Goal: Information Seeking & Learning: Find contact information

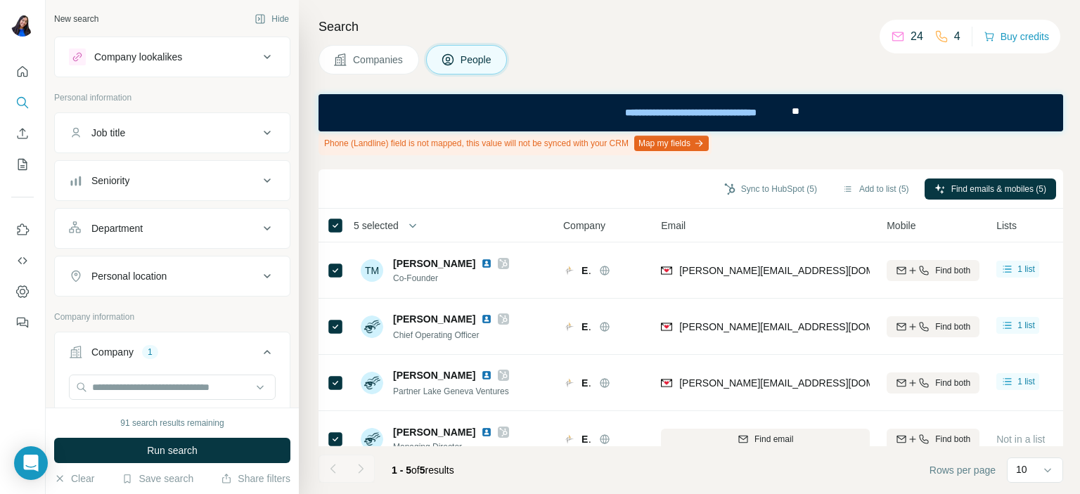
scroll to position [0, 528]
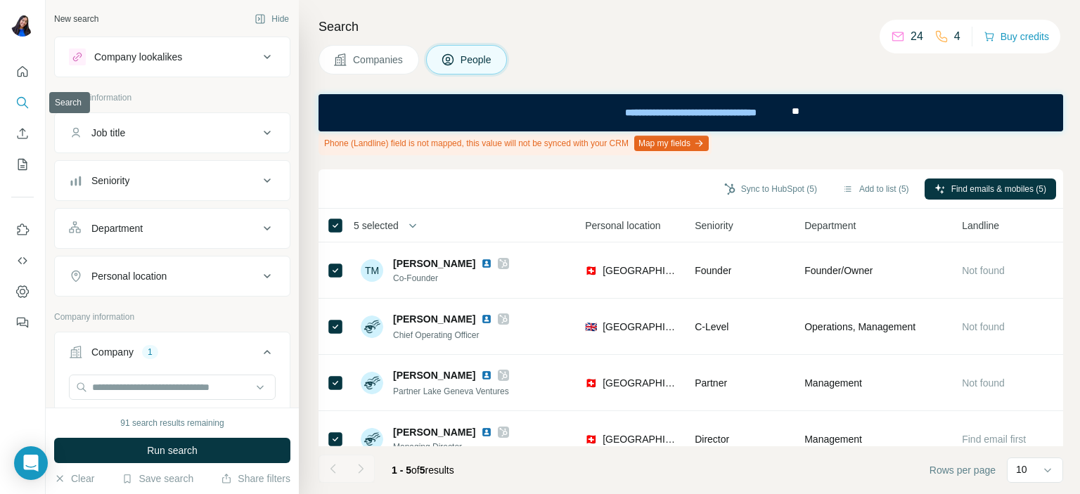
click at [15, 107] on icon "Search" at bounding box center [22, 103] width 14 height 14
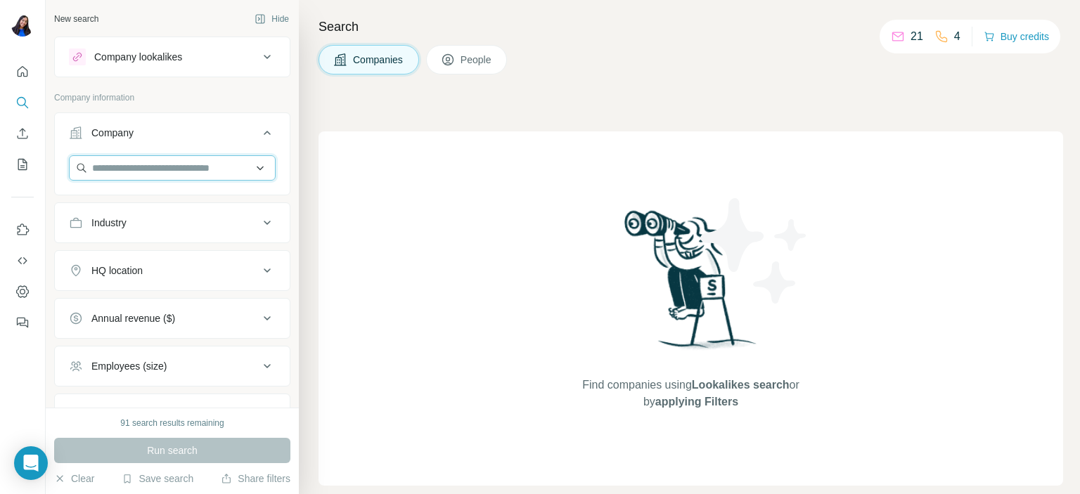
click at [157, 167] on input "text" at bounding box center [172, 167] width 207 height 25
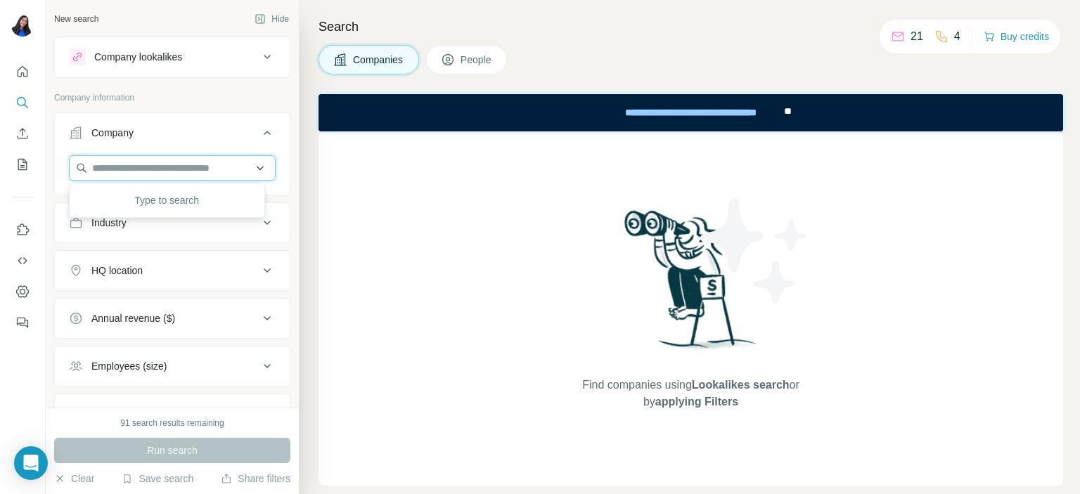
paste input "**********"
type input "**********"
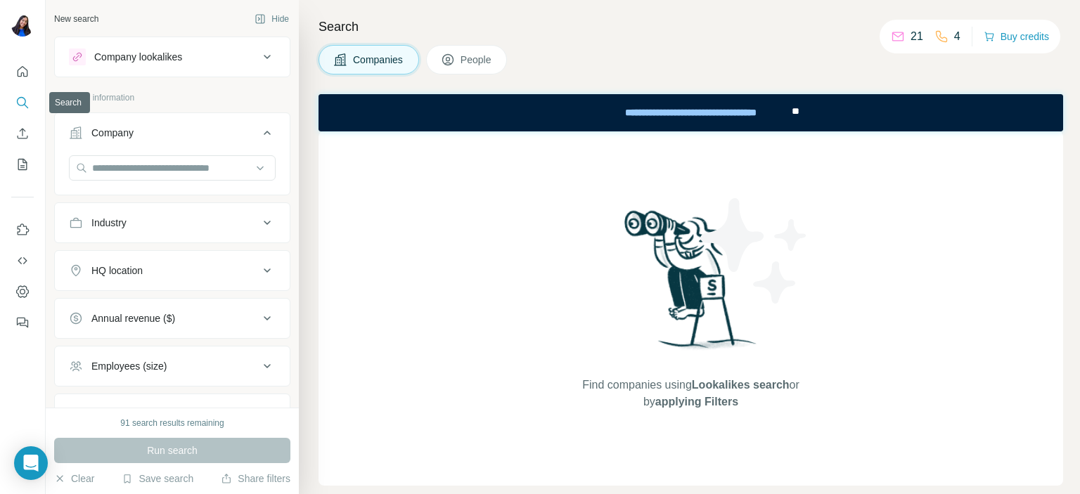
click at [25, 112] on button "Search" at bounding box center [22, 102] width 22 height 25
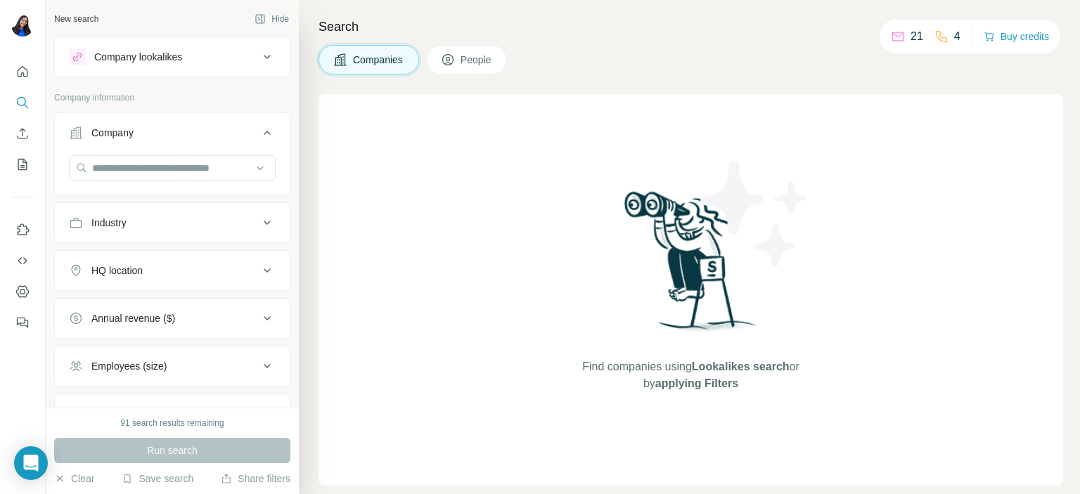
click at [599, 38] on div "Search Companies People Find companies using Lookalikes search or by applying F…" at bounding box center [689, 247] width 781 height 494
click at [203, 451] on div "Run search" at bounding box center [172, 450] width 236 height 25
drag, startPoint x: 194, startPoint y: 183, endPoint x: 211, endPoint y: 155, distance: 32.8
click at [211, 155] on div at bounding box center [172, 173] width 235 height 37
click at [212, 171] on input "text" at bounding box center [172, 167] width 207 height 25
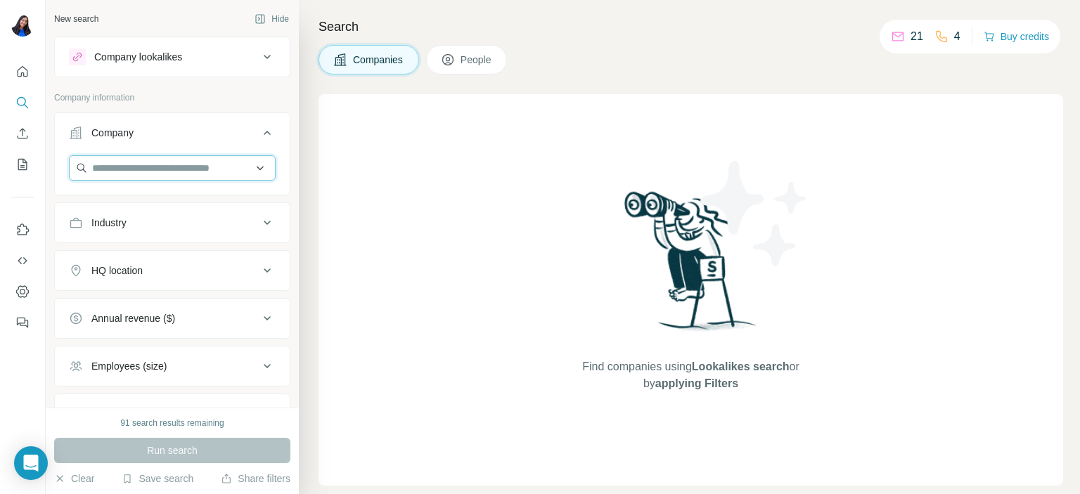
click at [212, 171] on input "text" at bounding box center [172, 167] width 207 height 25
paste input "**********"
type input "**********"
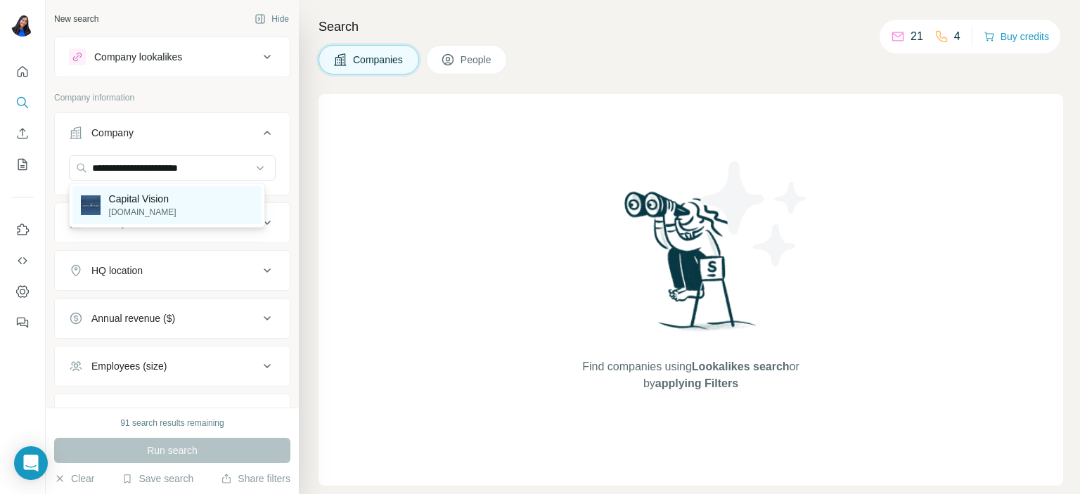
click at [202, 190] on div "Capital Vision [DOMAIN_NAME]" at bounding box center [166, 205] width 189 height 38
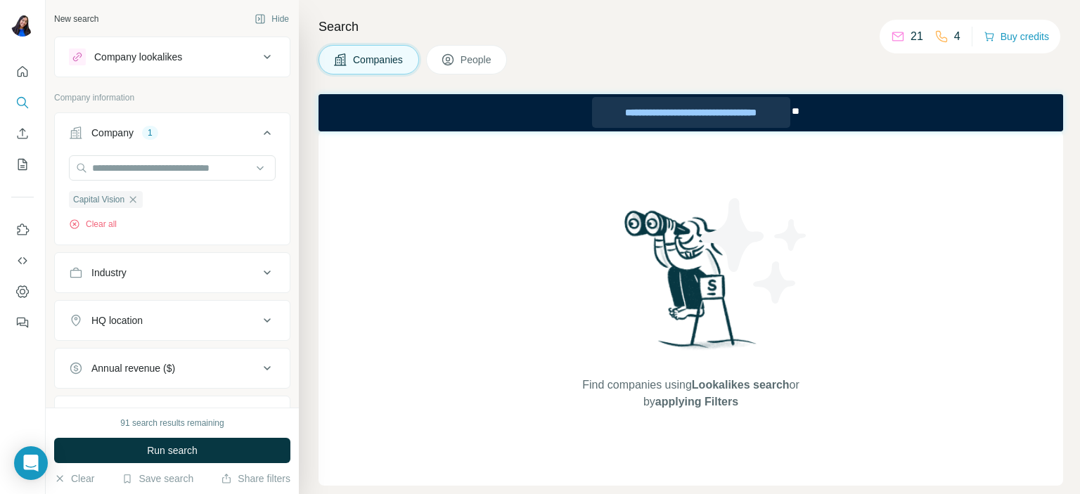
click at [729, 110] on div "**********" at bounding box center [691, 112] width 198 height 31
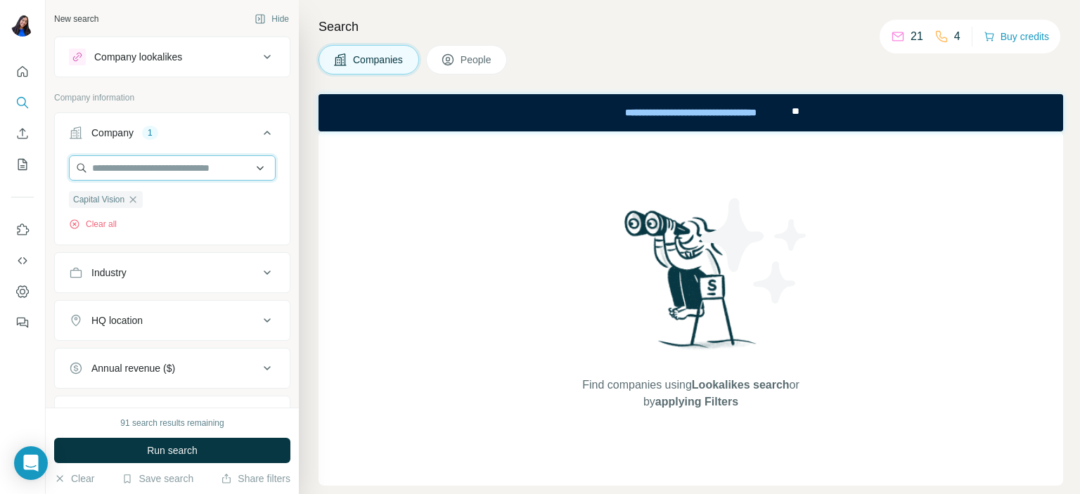
click at [183, 171] on input "text" at bounding box center [172, 167] width 207 height 25
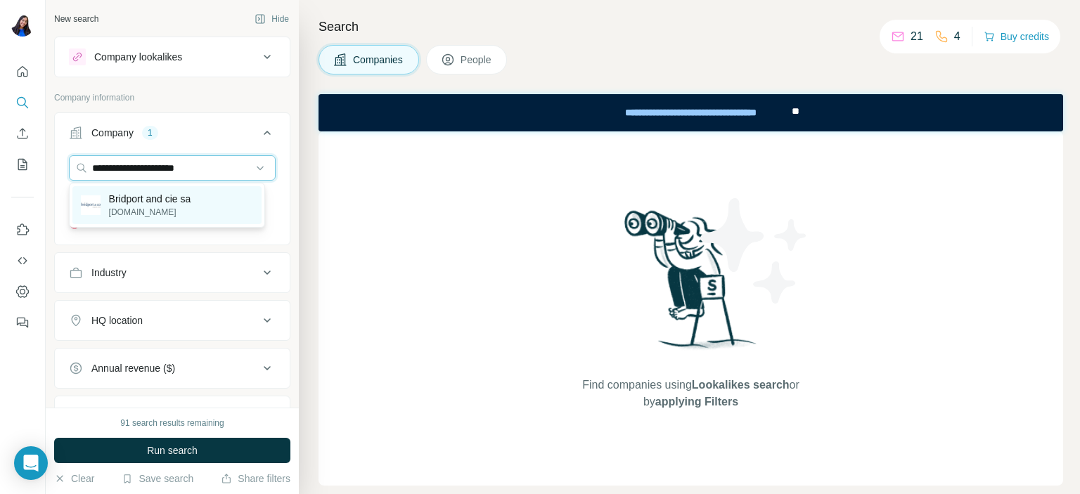
type input "**********"
click at [174, 196] on p "Bridport and cie sa" at bounding box center [150, 199] width 82 height 14
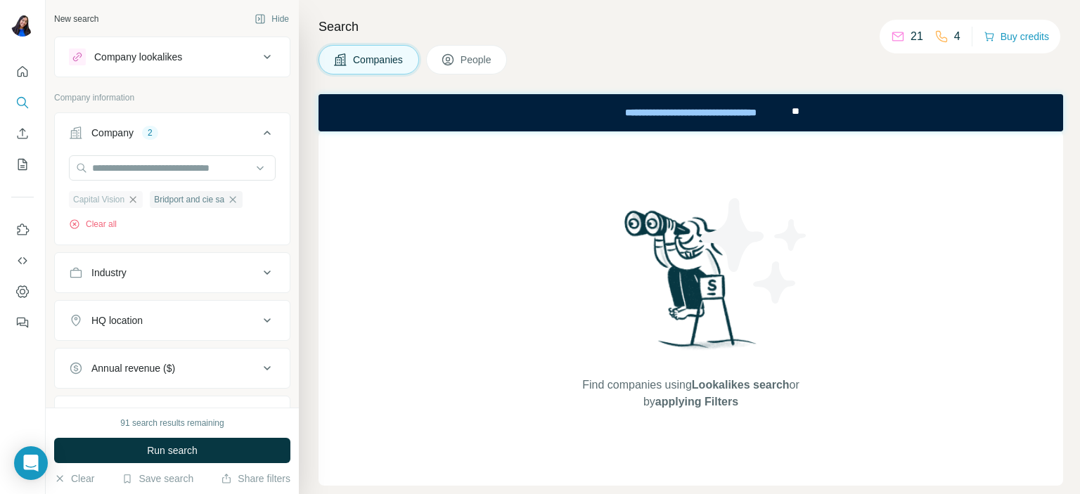
click at [131, 198] on icon "button" at bounding box center [132, 199] width 11 height 11
click at [141, 454] on button "Run search" at bounding box center [172, 450] width 236 height 25
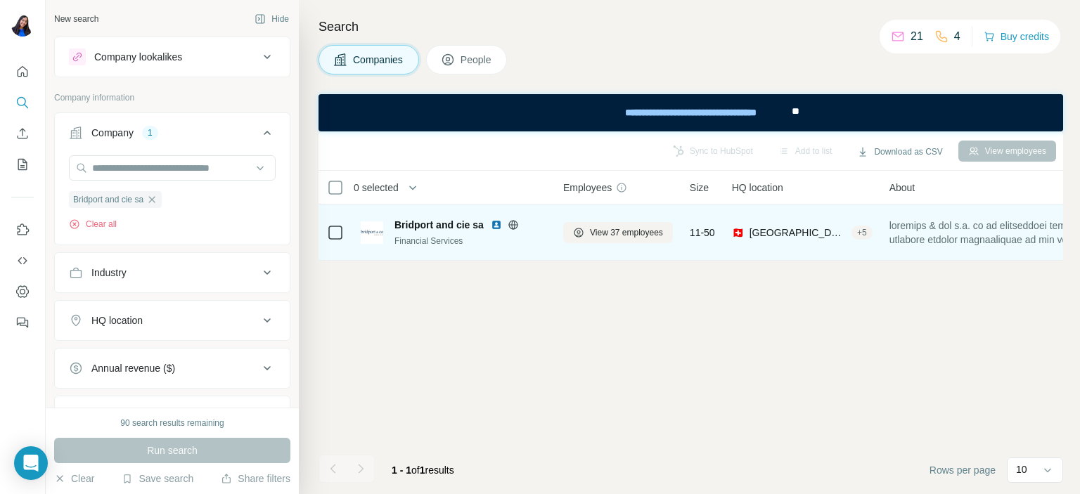
click at [442, 247] on div "Bridport and cie sa Financial Services" at bounding box center [454, 232] width 186 height 39
click at [468, 230] on span "Bridport and cie sa" at bounding box center [438, 225] width 89 height 14
click at [616, 232] on span "View 37 employees" at bounding box center [626, 232] width 73 height 13
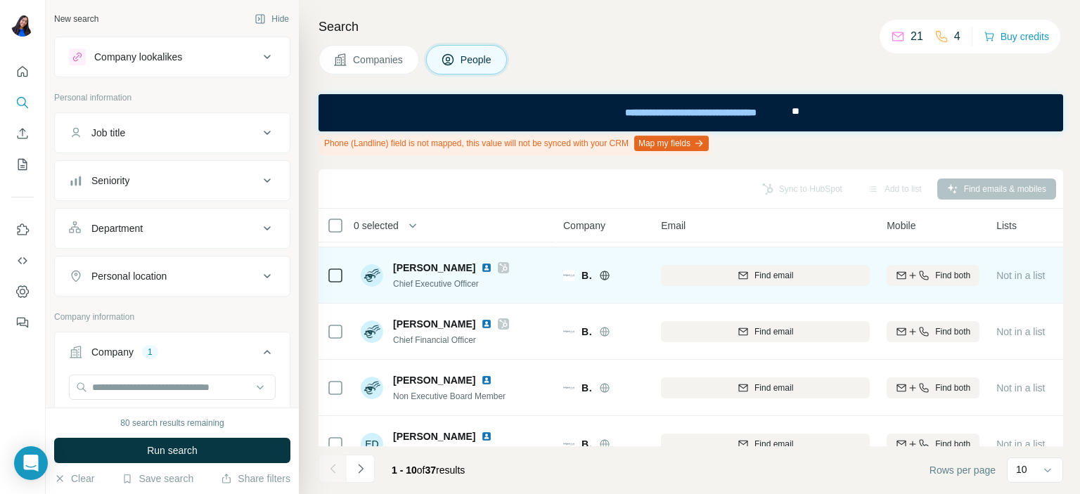
scroll to position [177, 0]
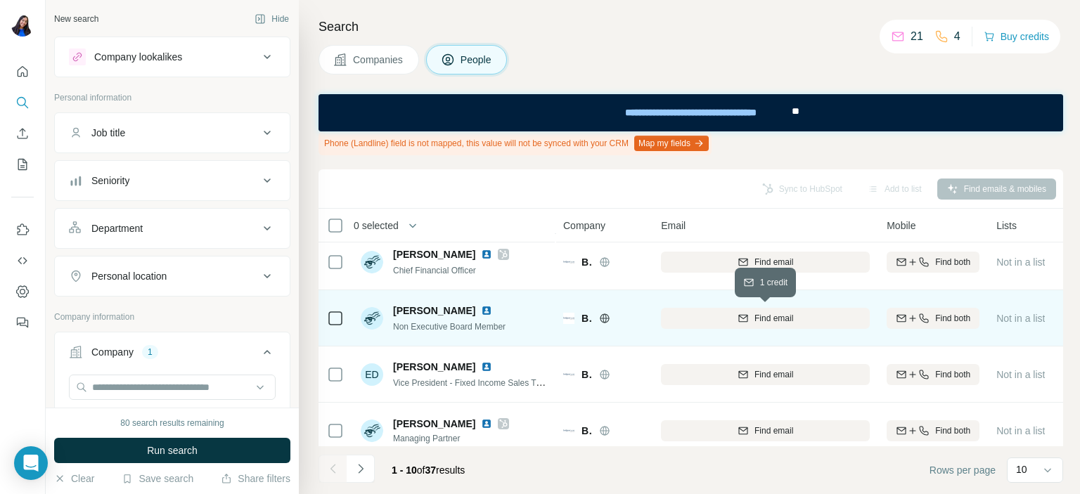
click at [756, 318] on span "Find email" at bounding box center [773, 318] width 39 height 13
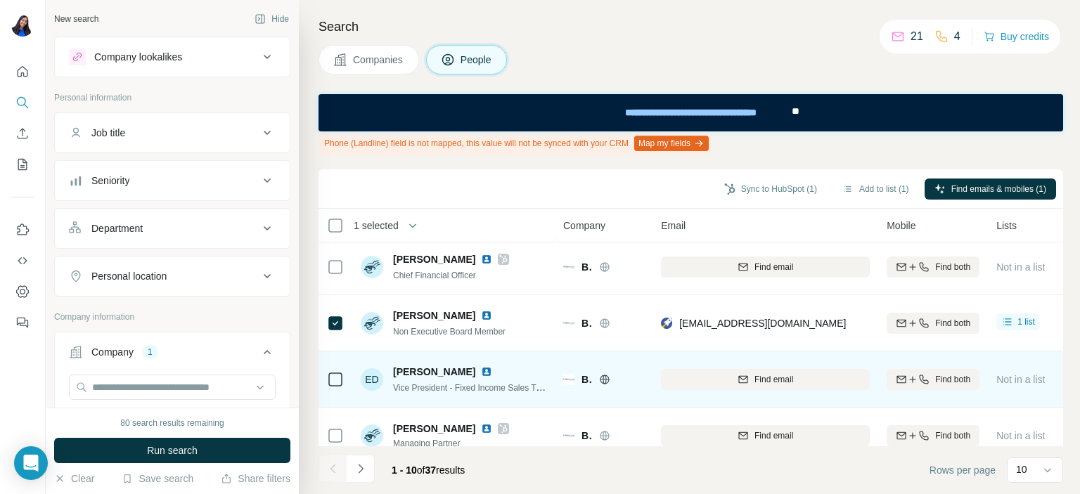
scroll to position [171, 0]
click at [767, 371] on button "Find email" at bounding box center [765, 381] width 209 height 21
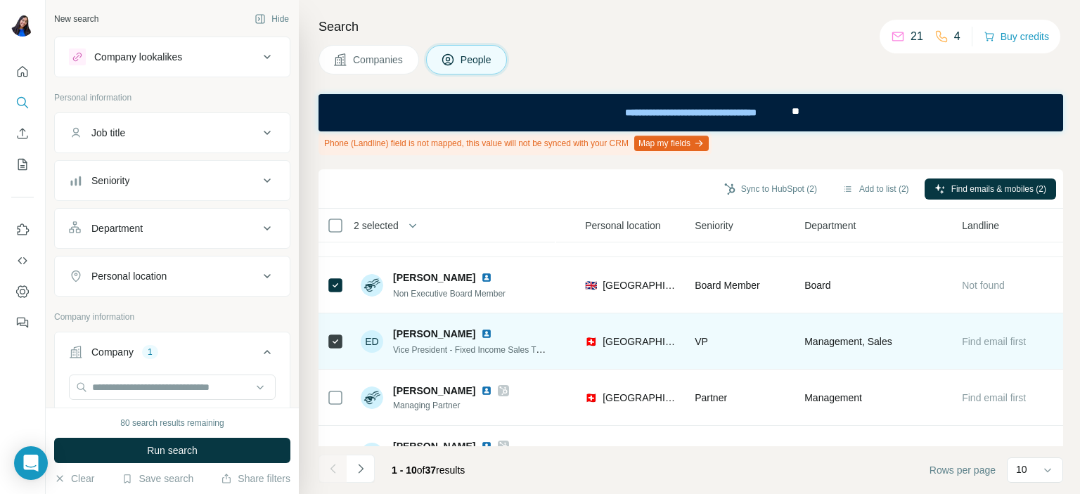
scroll to position [210, 0]
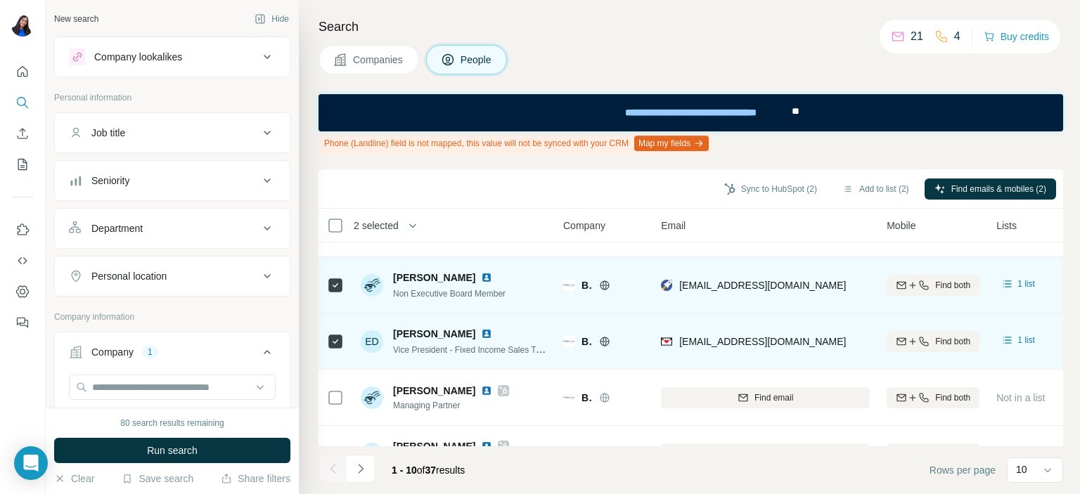
click at [605, 269] on div "Bridport and cie sa" at bounding box center [603, 285] width 81 height 39
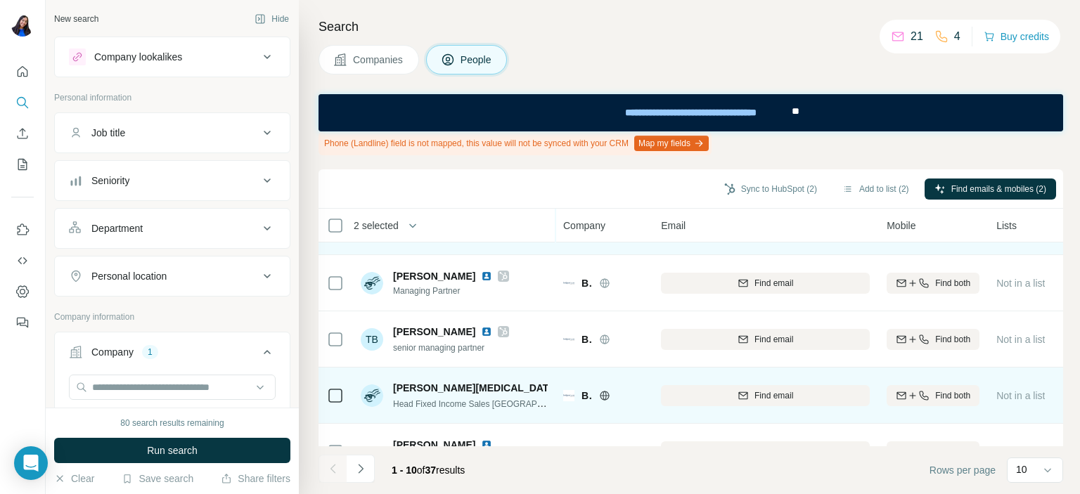
scroll to position [326, 0]
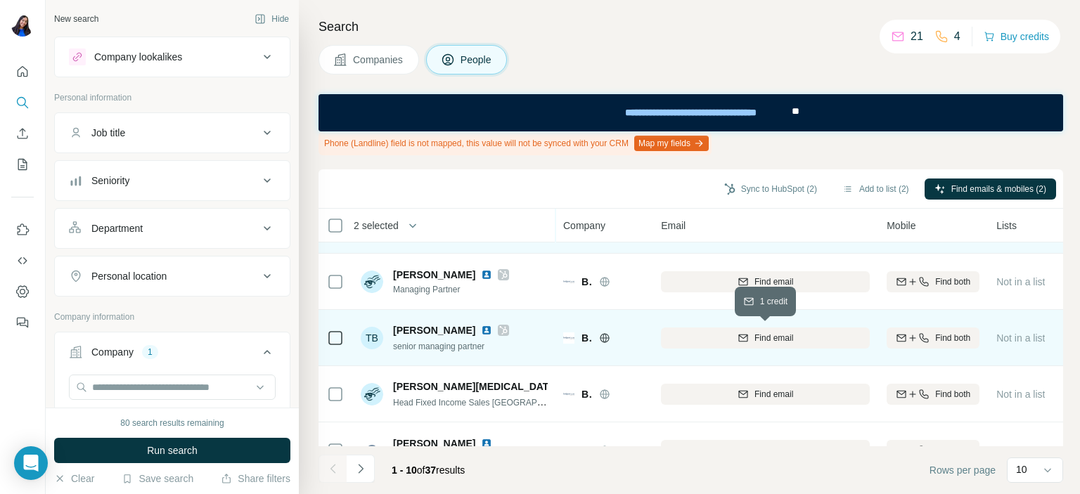
click at [755, 337] on span "Find email" at bounding box center [773, 338] width 39 height 13
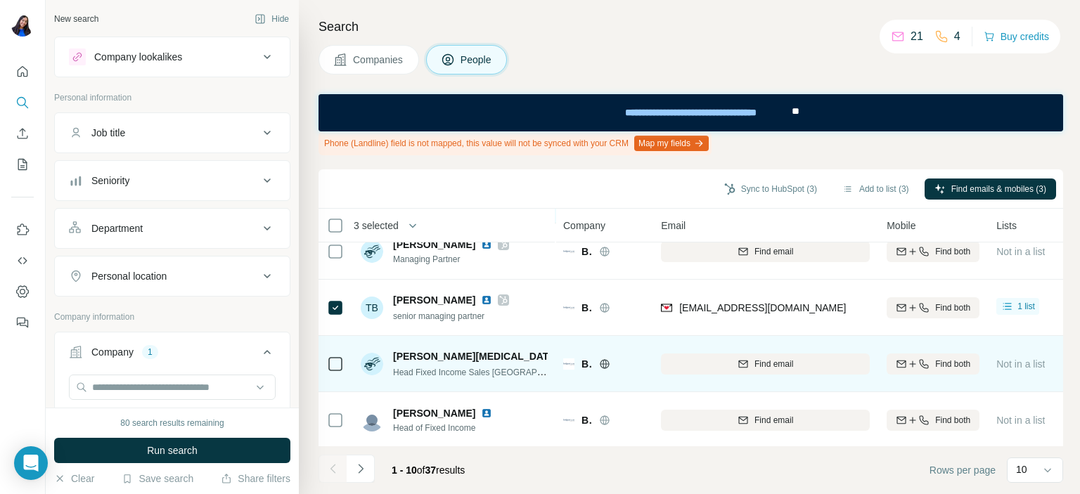
scroll to position [366, 0]
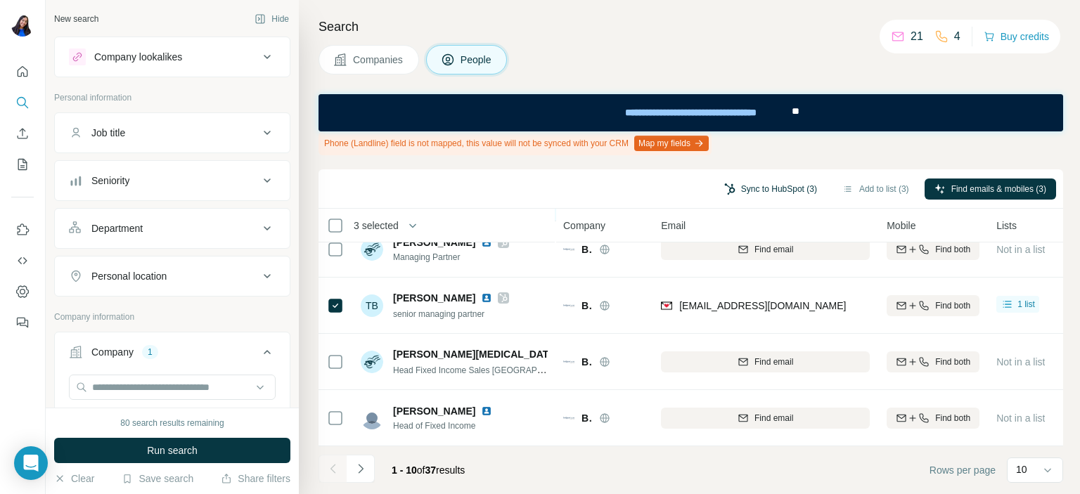
click at [779, 185] on button "Sync to HubSpot (3)" at bounding box center [770, 189] width 112 height 21
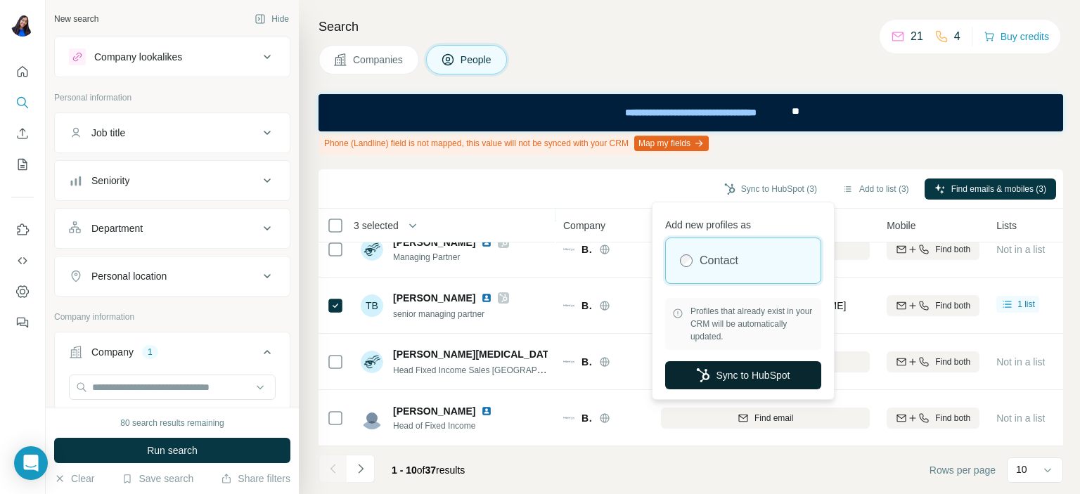
click at [761, 381] on button "Sync to HubSpot" at bounding box center [743, 375] width 156 height 28
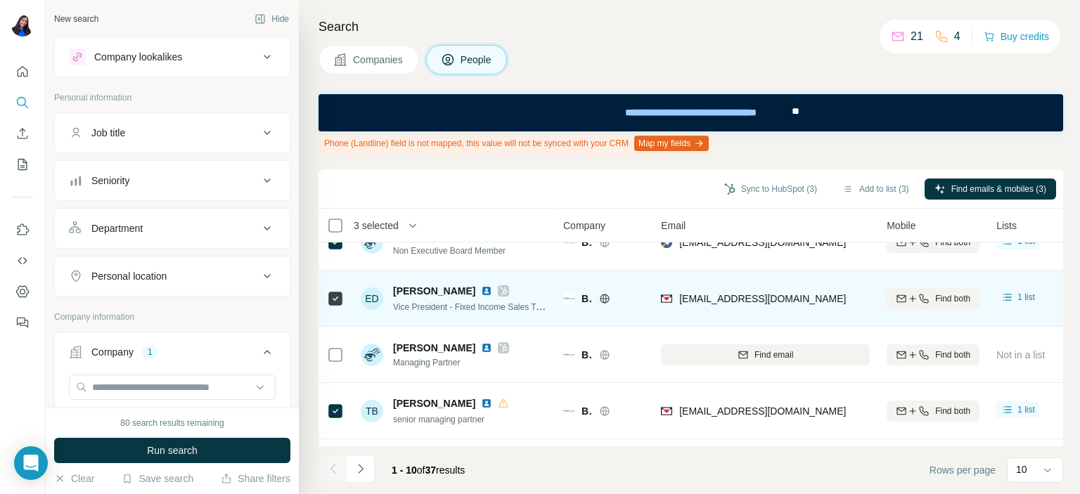
scroll to position [257, 0]
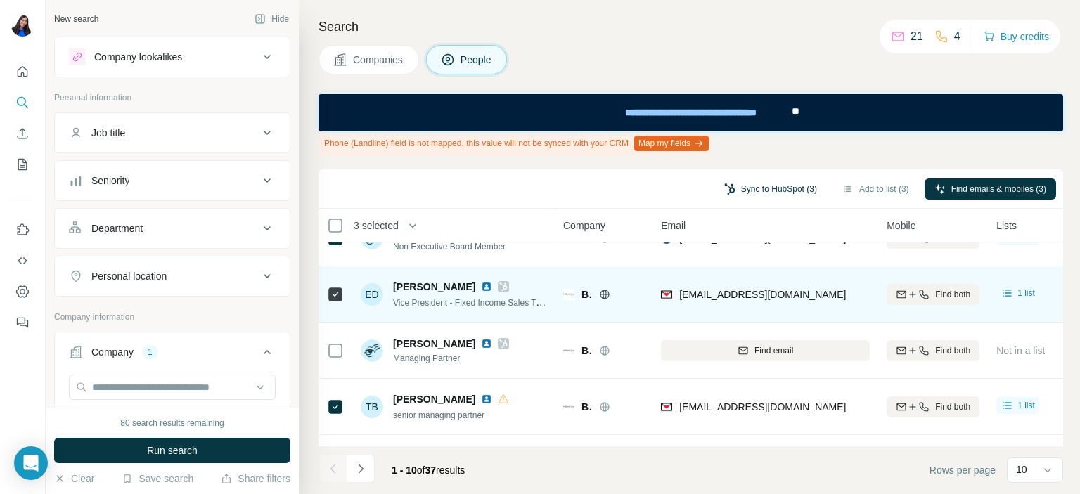
click at [766, 188] on button "Sync to HubSpot (3)" at bounding box center [770, 189] width 112 height 21
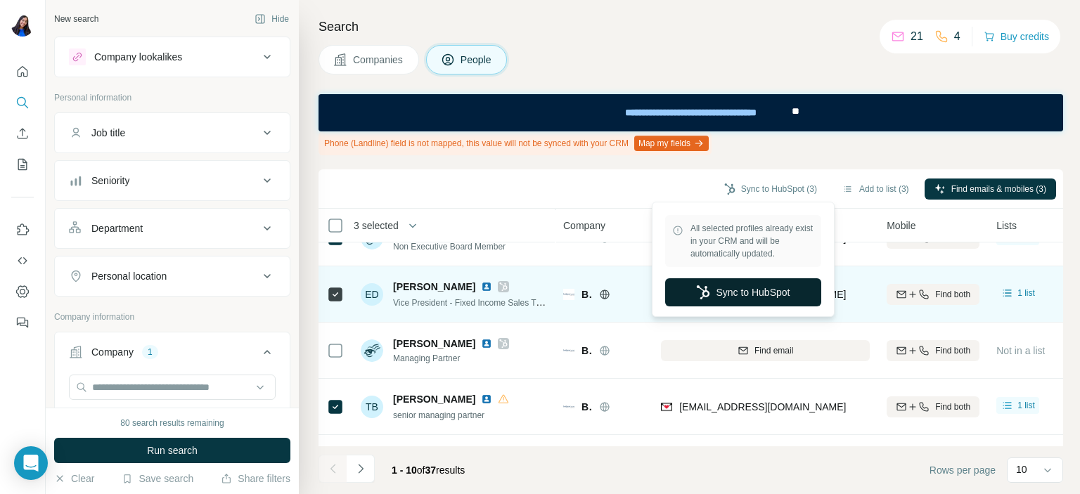
click at [741, 281] on button "Sync to HubSpot" at bounding box center [743, 292] width 156 height 28
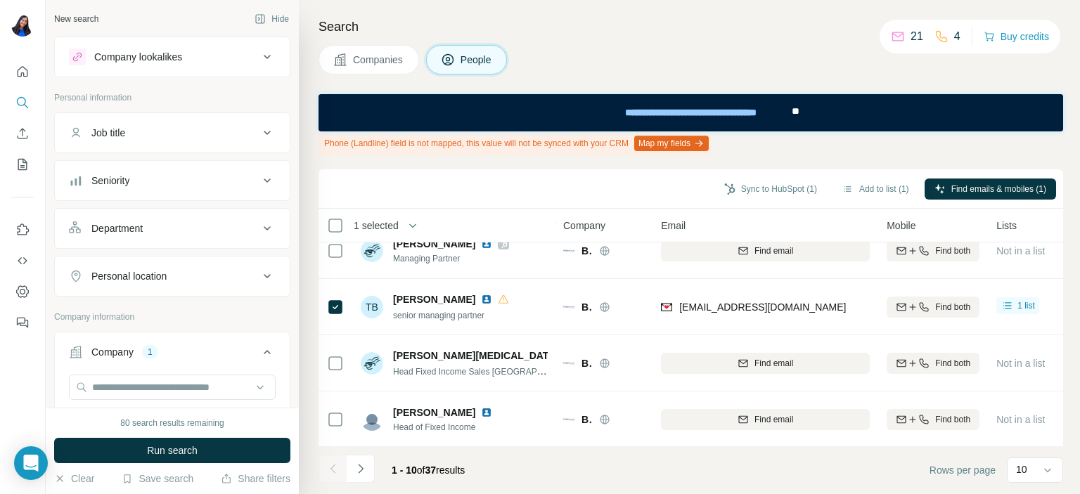
scroll to position [366, 0]
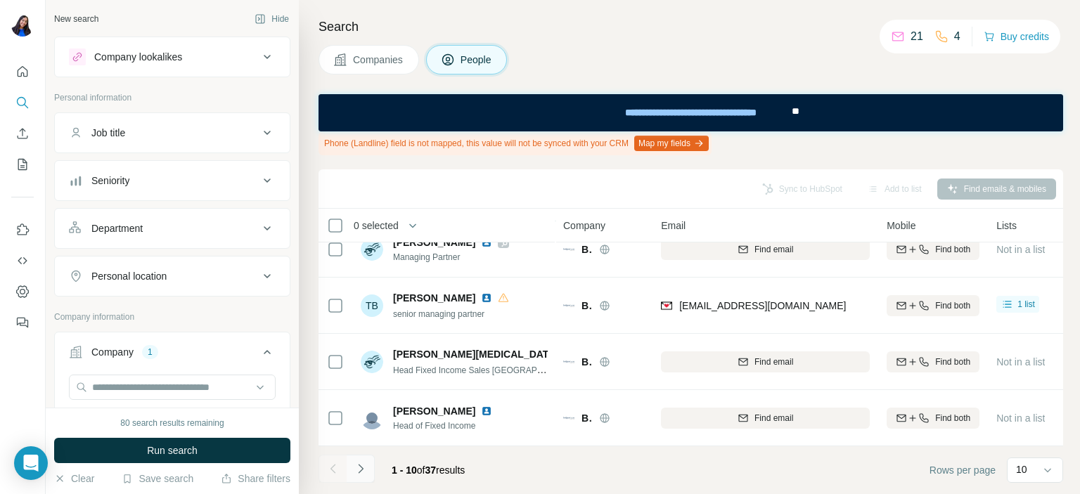
click at [371, 466] on button "Navigate to next page" at bounding box center [361, 469] width 28 height 28
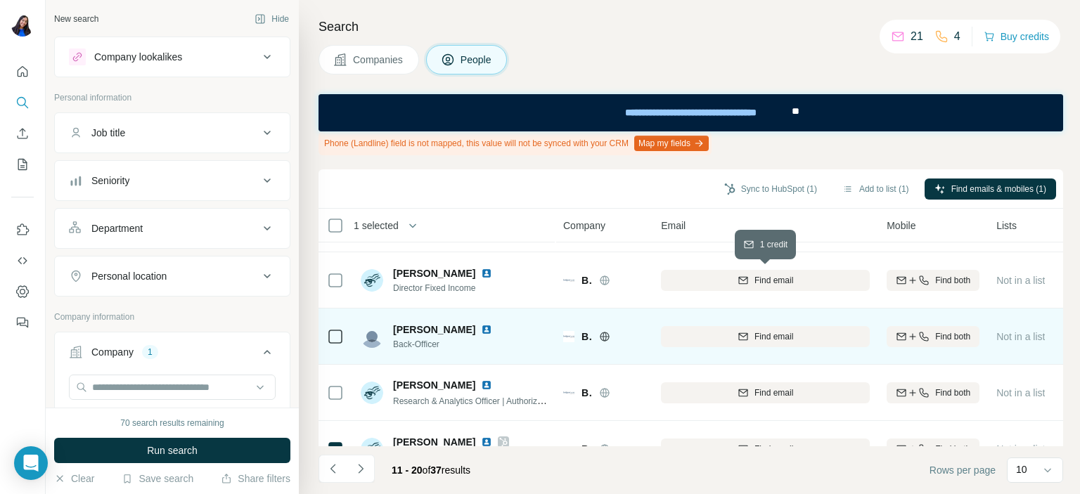
scroll to position [271, 0]
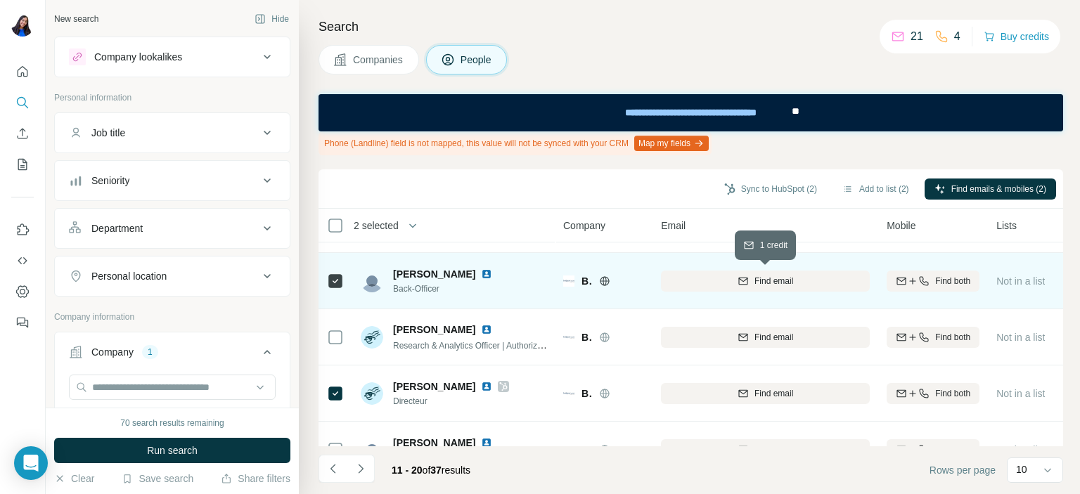
click at [765, 278] on span "Find email" at bounding box center [773, 281] width 39 height 13
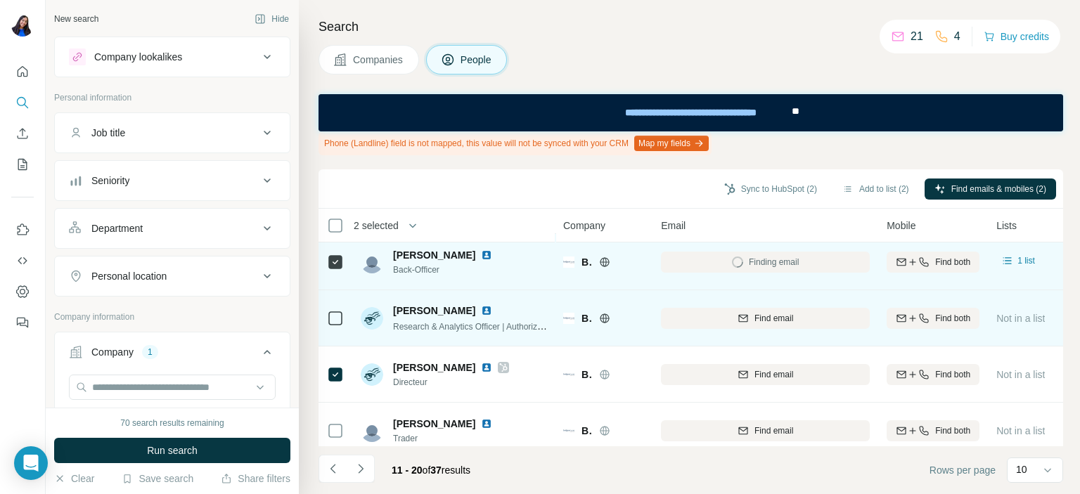
scroll to position [290, 0]
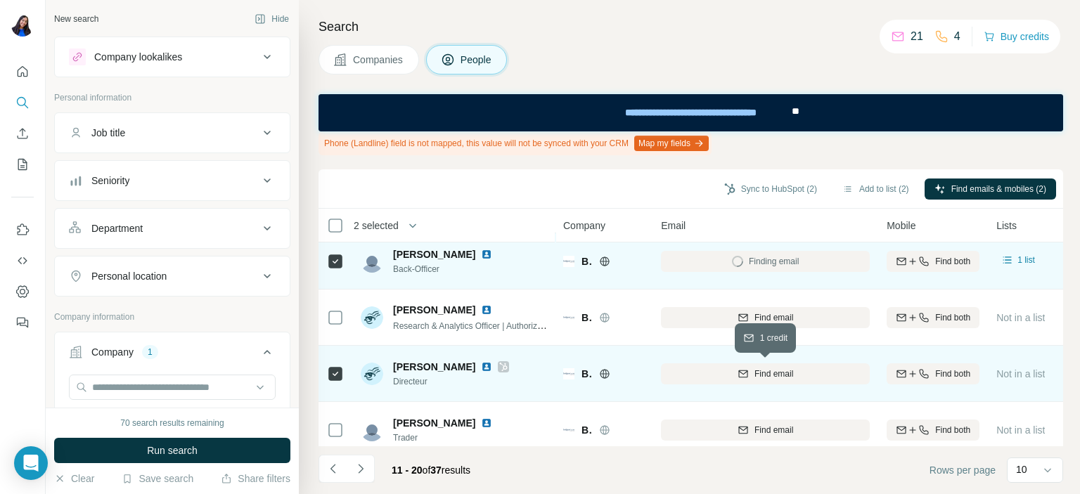
click at [740, 368] on icon "button" at bounding box center [743, 373] width 11 height 11
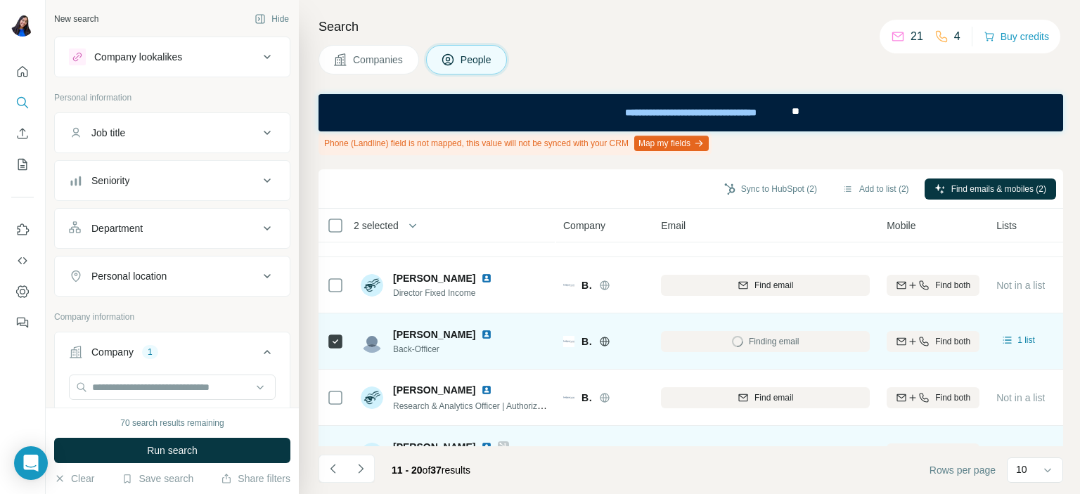
scroll to position [366, 0]
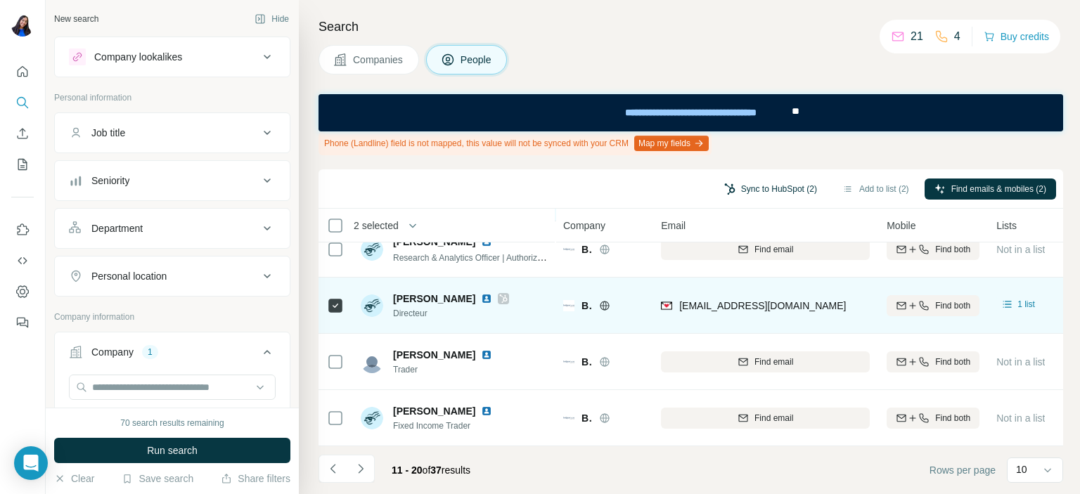
click at [802, 193] on button "Sync to HubSpot (2)" at bounding box center [770, 189] width 112 height 21
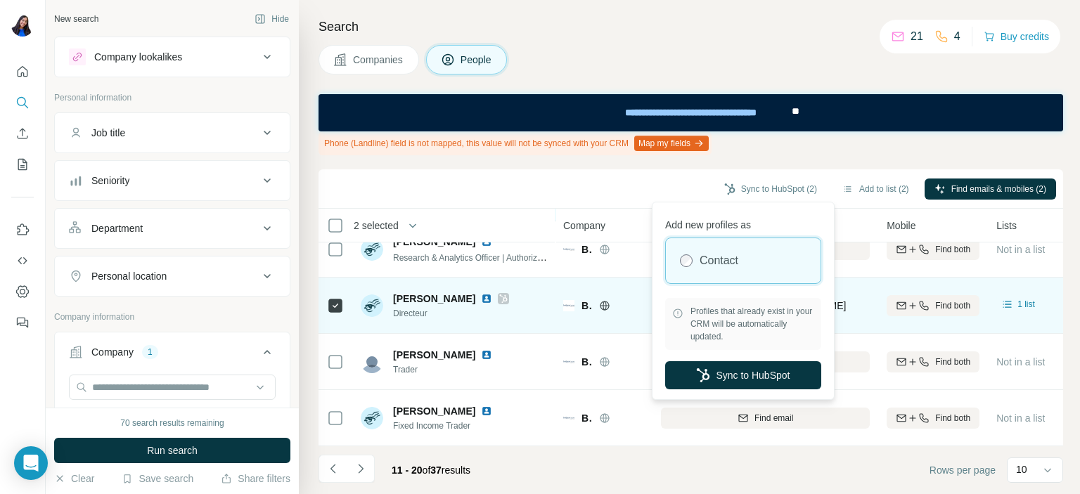
scroll to position [0, 0]
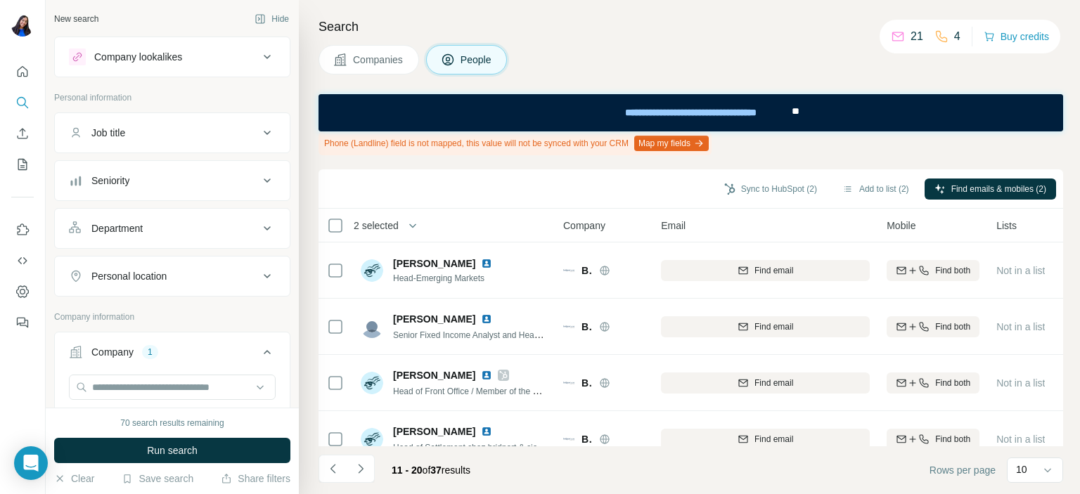
click at [494, 150] on div "Phone (Landline) field is not mapped, this value will not be synced with your C…" at bounding box center [514, 143] width 393 height 24
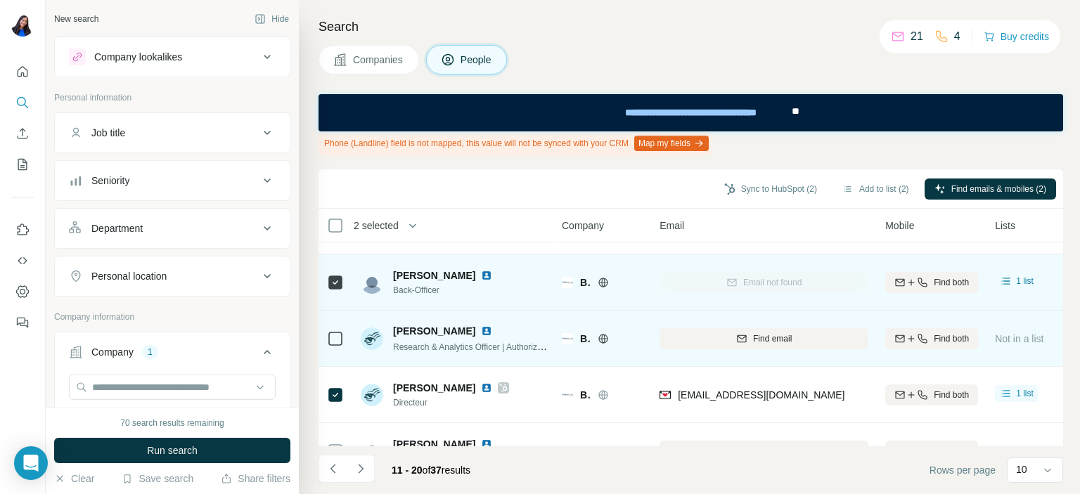
scroll to position [269, 3]
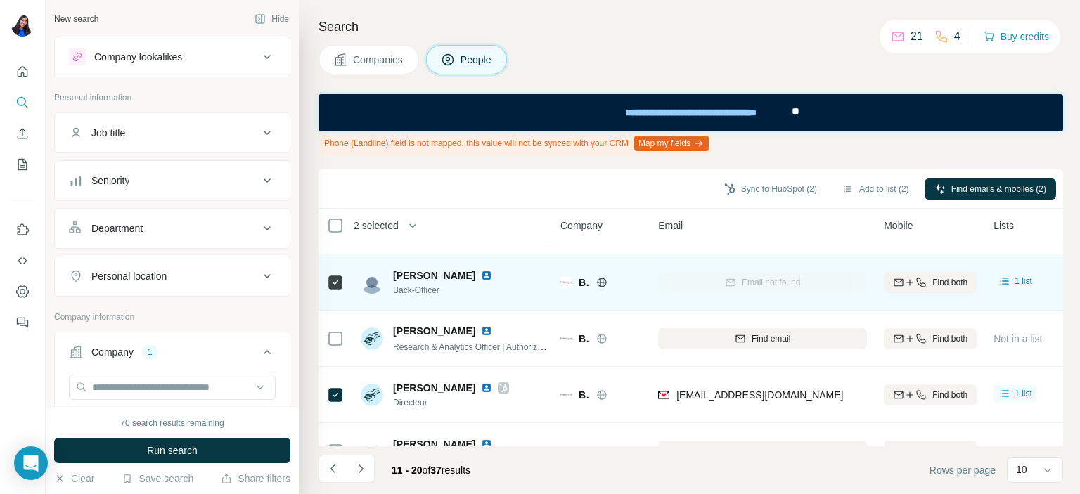
click at [745, 289] on div "Email not found" at bounding box center [762, 282] width 209 height 39
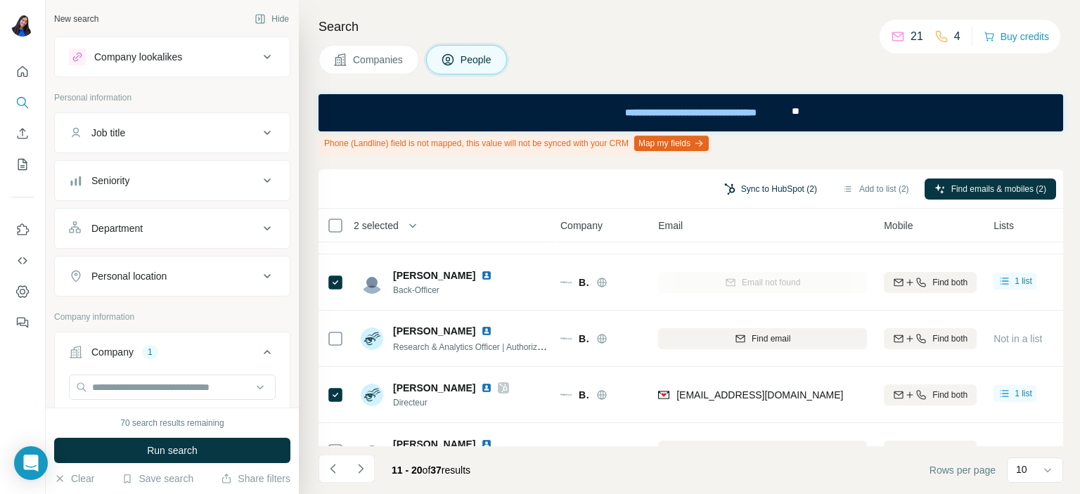
click at [792, 191] on button "Sync to HubSpot (2)" at bounding box center [770, 189] width 112 height 21
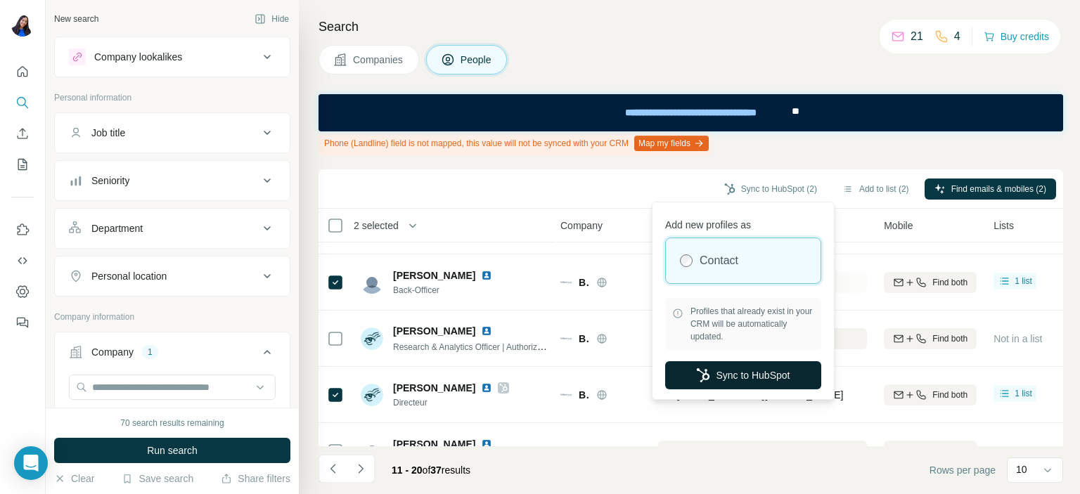
click at [747, 372] on button "Sync to HubSpot" at bounding box center [743, 375] width 156 height 28
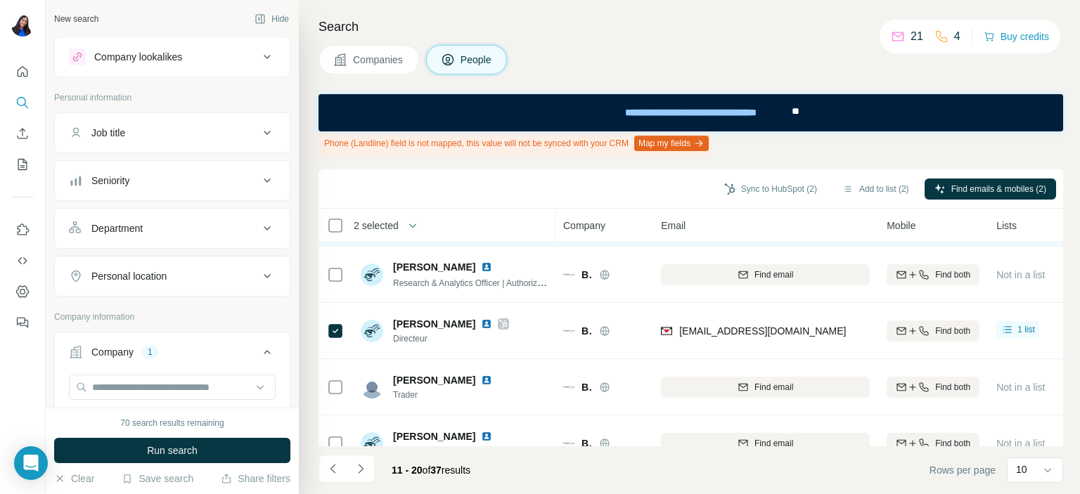
scroll to position [335, 0]
click at [169, 389] on input "text" at bounding box center [172, 387] width 207 height 25
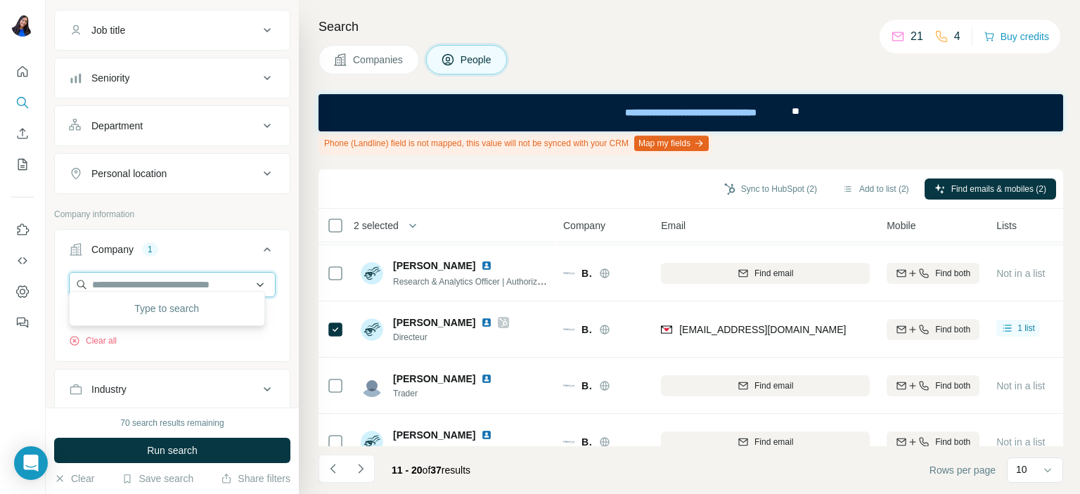
scroll to position [113, 0]
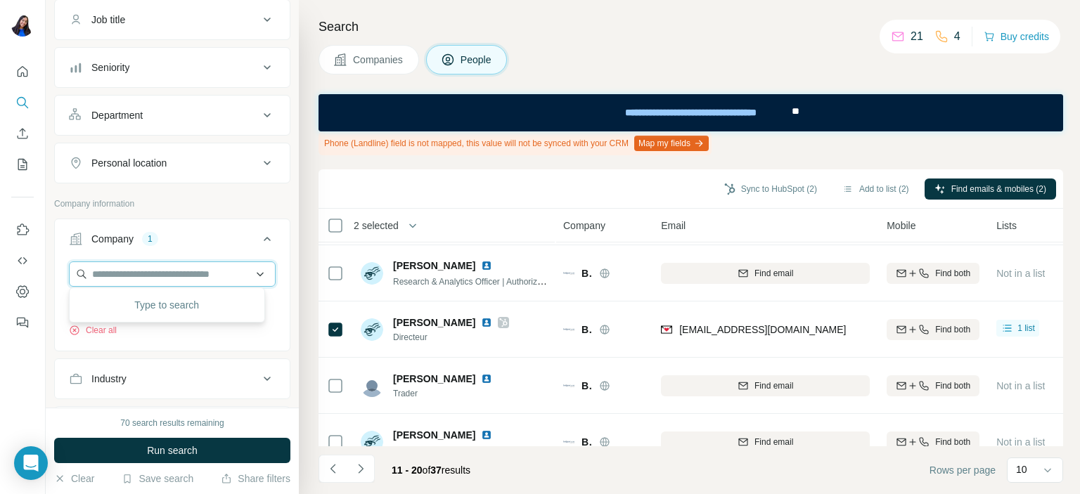
paste input "**********"
type input "**********"
click at [166, 326] on div "Bridport and cie sa Clear all" at bounding box center [172, 299] width 207 height 75
click at [187, 268] on input "text" at bounding box center [172, 274] width 207 height 25
paste input "**********"
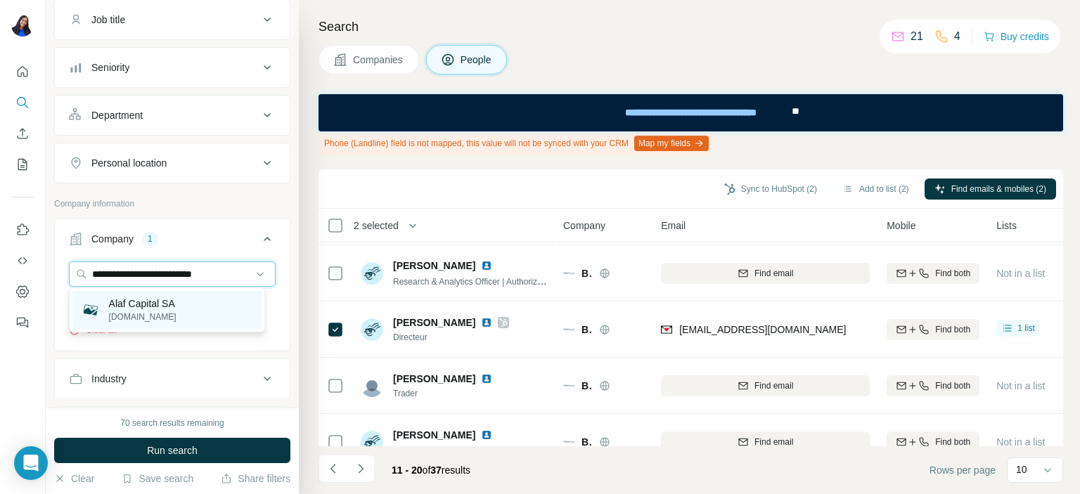
type input "**********"
click at [159, 299] on p "Alaf Capital SA" at bounding box center [142, 304] width 67 height 14
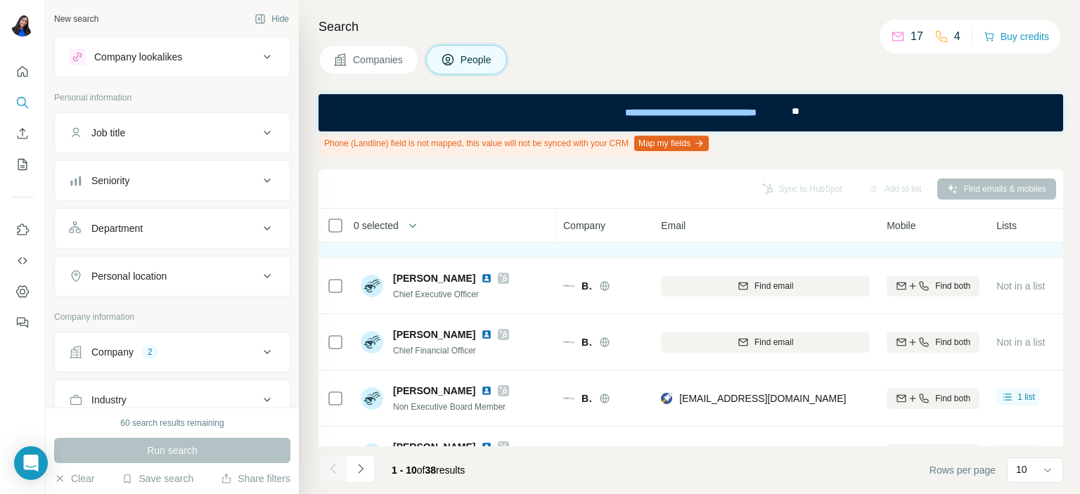
scroll to position [161, 0]
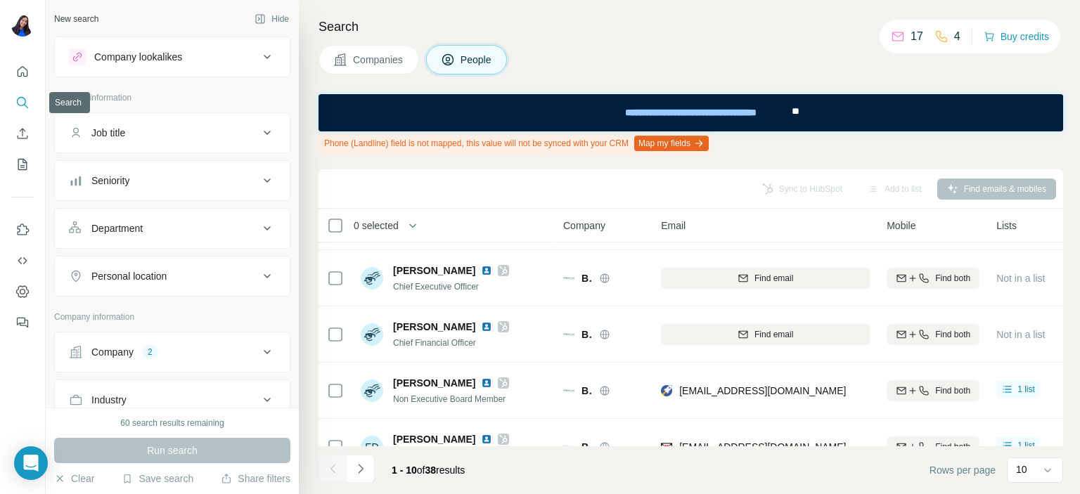
click at [23, 98] on icon "Search" at bounding box center [21, 101] width 9 height 9
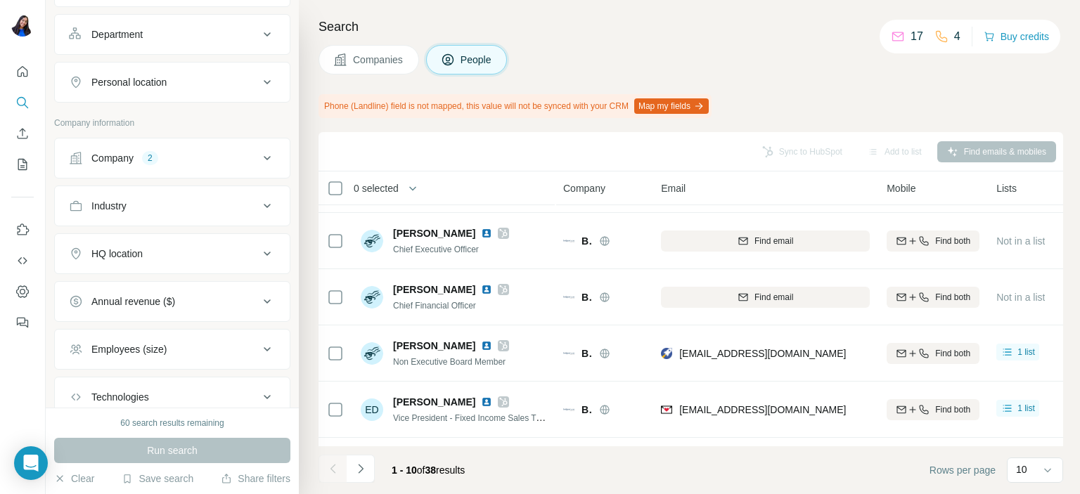
scroll to position [173, 0]
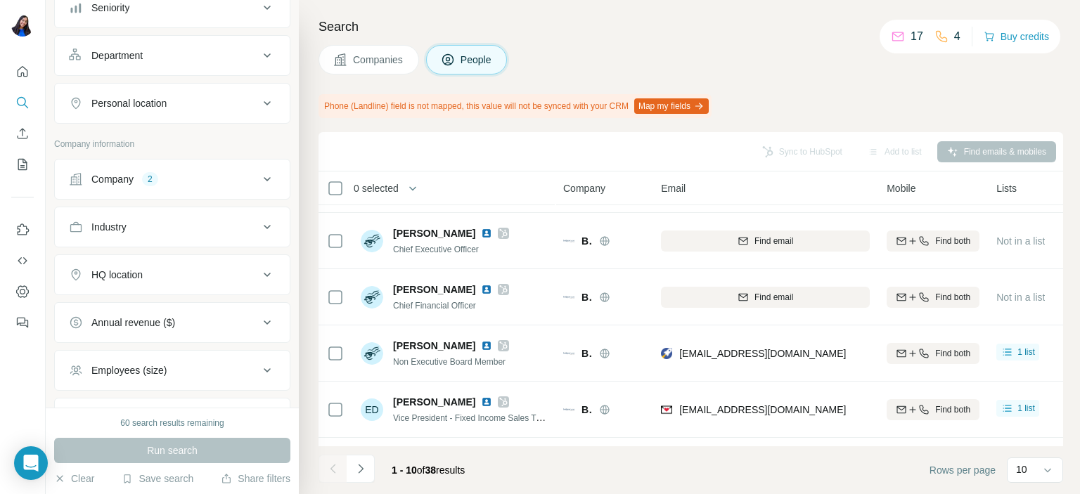
click at [187, 185] on button "Company 2" at bounding box center [172, 179] width 235 height 34
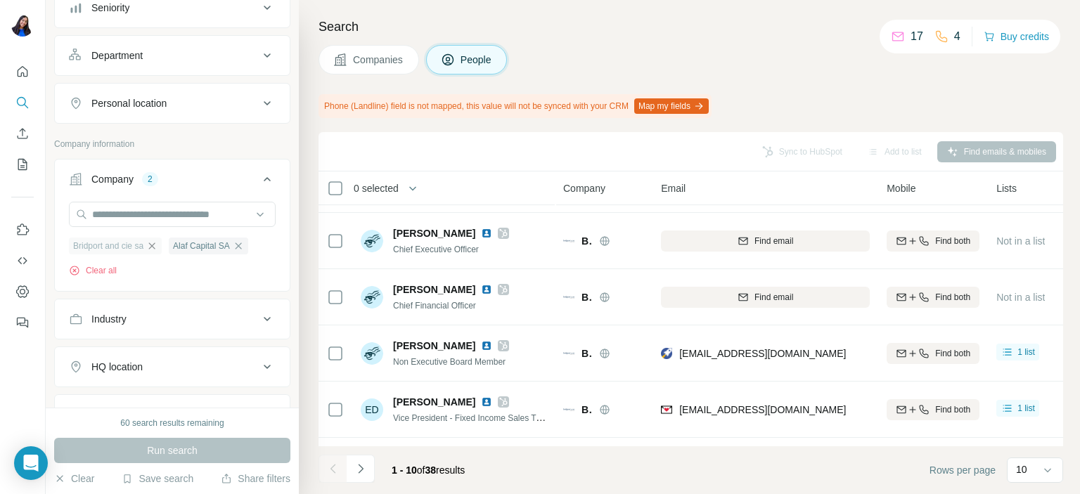
click at [148, 243] on icon "button" at bounding box center [151, 245] width 11 height 11
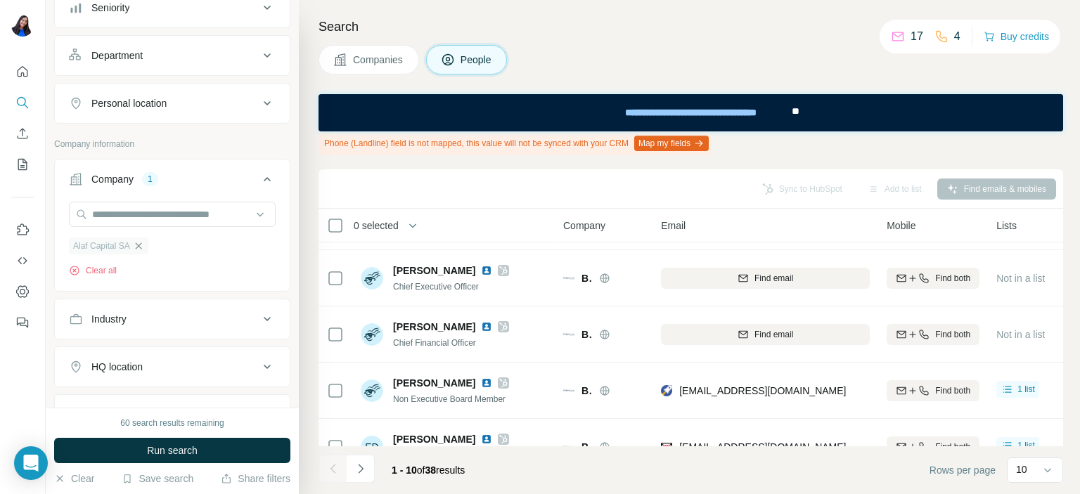
click at [139, 244] on icon "button" at bounding box center [138, 246] width 6 height 6
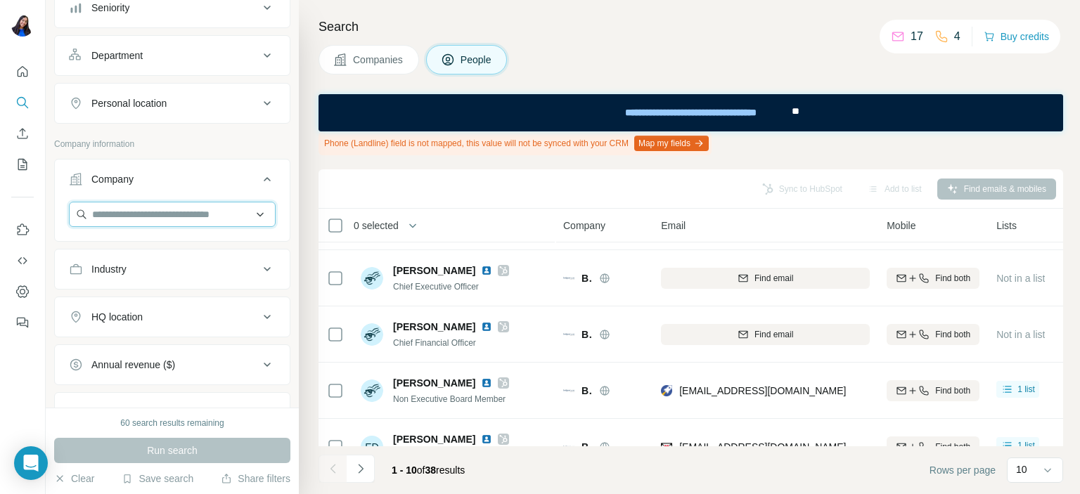
click at [158, 215] on input "text" at bounding box center [172, 214] width 207 height 25
paste input "**********"
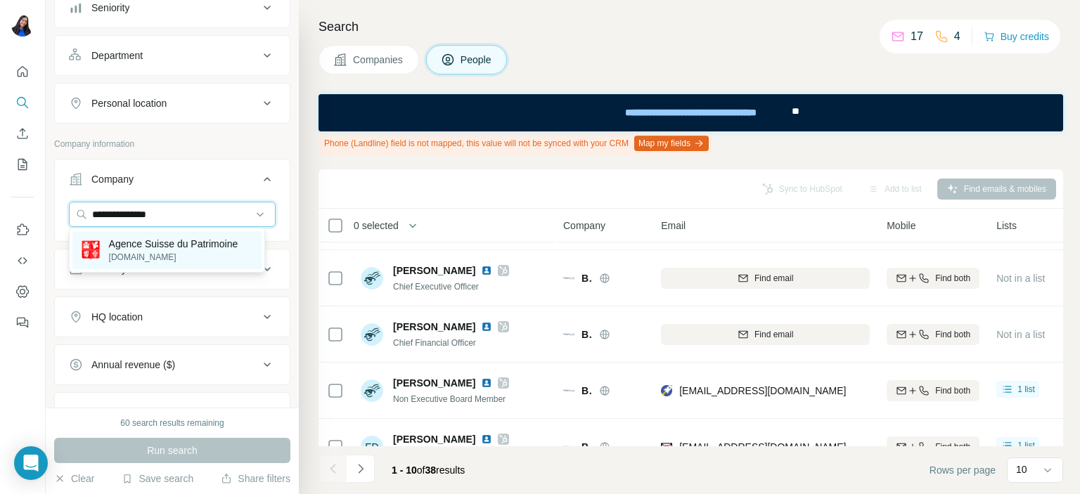
type input "**********"
click at [165, 241] on p "Agence Suisse du Patrimoine" at bounding box center [173, 244] width 129 height 14
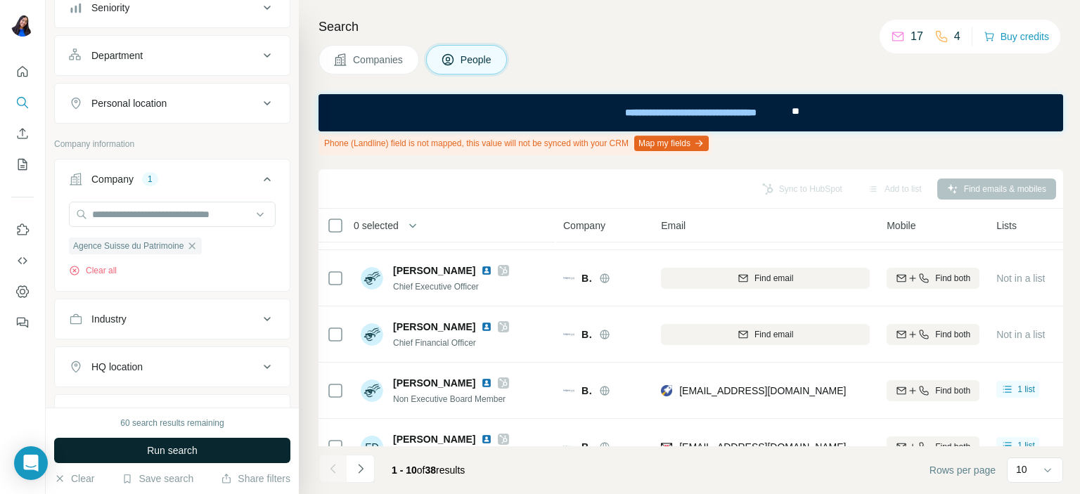
click at [172, 451] on span "Run search" at bounding box center [172, 451] width 51 height 14
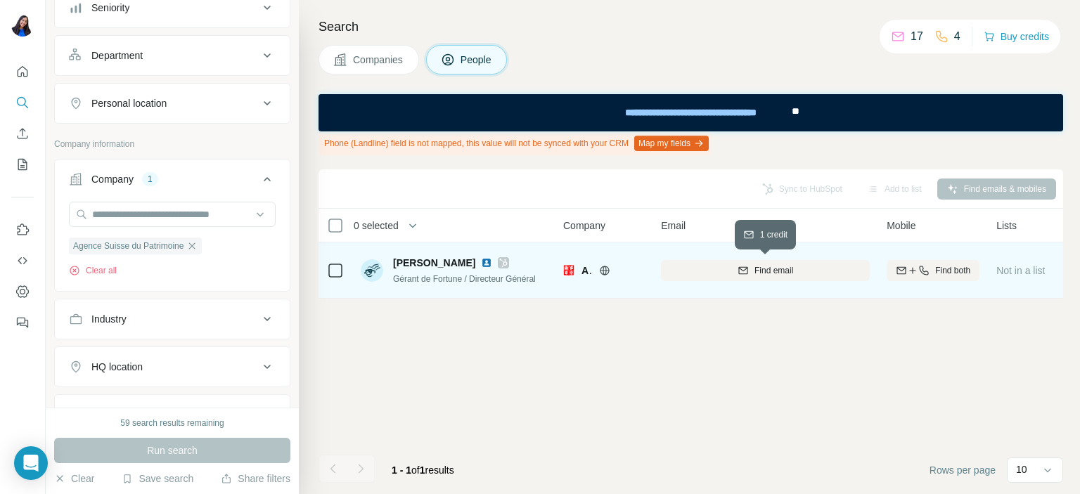
click at [755, 266] on span "Find email" at bounding box center [773, 270] width 39 height 13
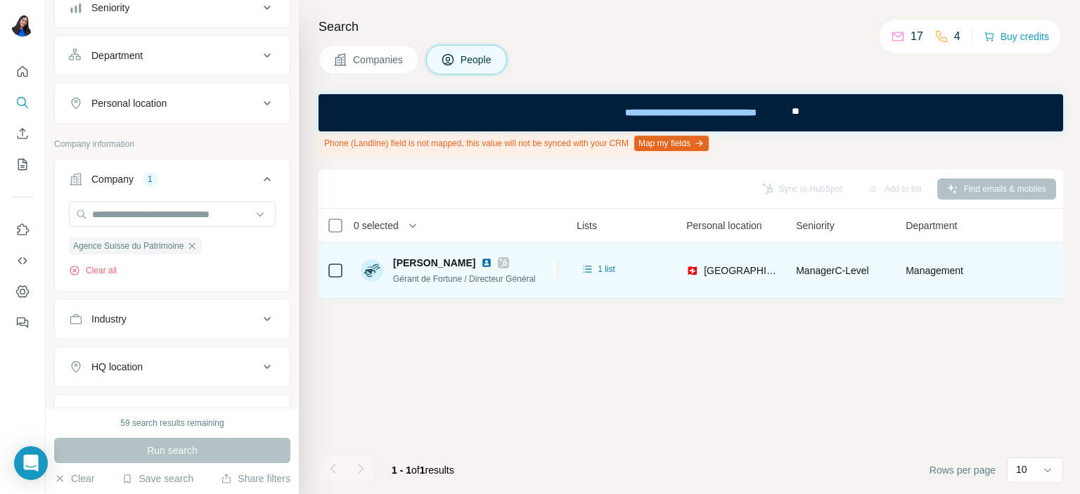
scroll to position [0, 464]
